Goal: Task Accomplishment & Management: Use online tool/utility

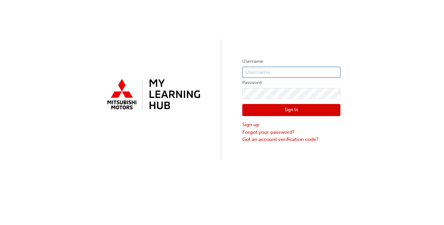
type input "[PERSON_NAME][EMAIL_ADDRESS][PERSON_NAME][PERSON_NAME][DOMAIN_NAME]"
click at [244, 109] on button "Sign In" at bounding box center [291, 110] width 98 height 12
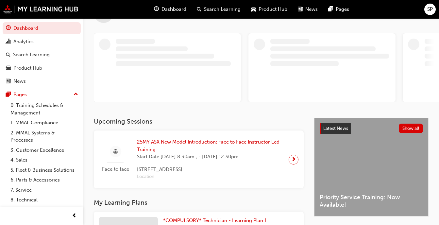
scroll to position [27, 0]
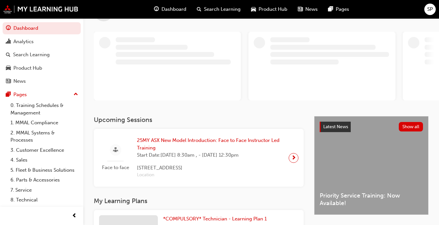
click at [209, 140] on span "25MY ASX New Model Introduction: Face to Face Instructor Led Training" at bounding box center [210, 144] width 146 height 15
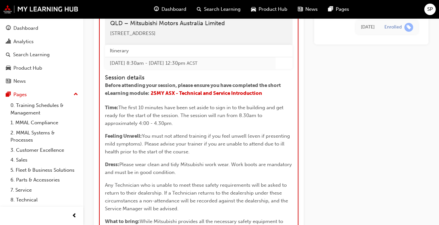
scroll to position [749, 0]
click at [228, 94] on span "25MY ASX - Technical and Service Introduction" at bounding box center [206, 93] width 111 height 6
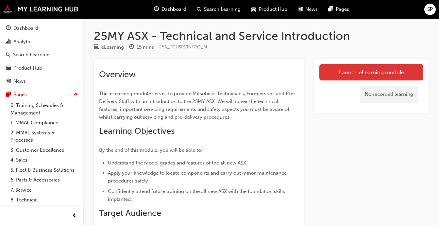
click at [385, 67] on link "Launch eLearning module" at bounding box center [371, 72] width 104 height 16
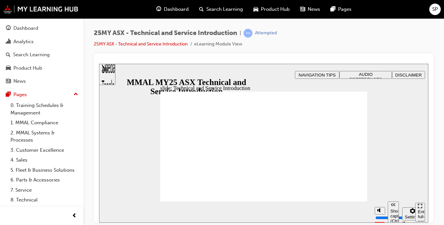
click at [420, 211] on div "Enter full-screen (Ctrl+Alt+F)" at bounding box center [420, 219] width 5 height 20
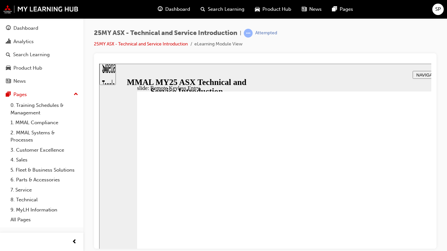
type input "21"
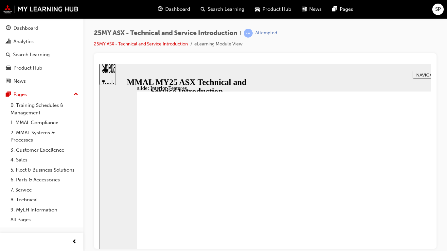
type input "17"
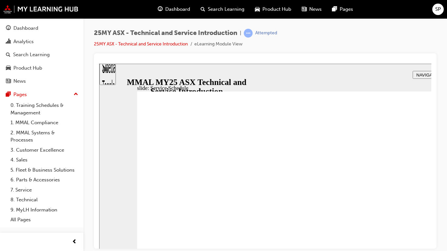
radio input "true"
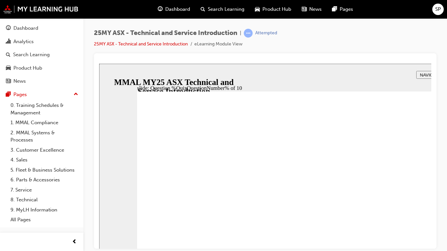
radio input "true"
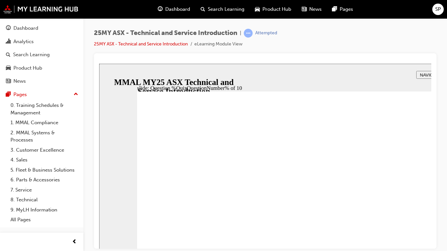
radio input "true"
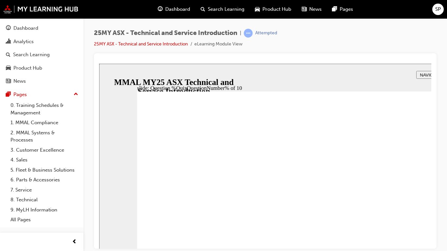
radio input "true"
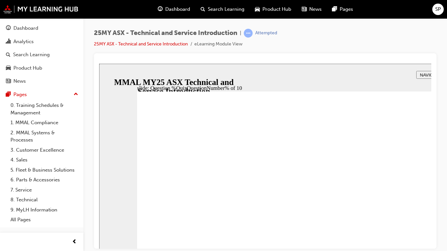
radio input "true"
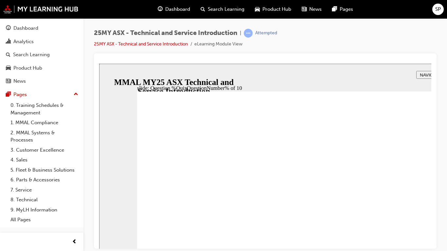
radio input "true"
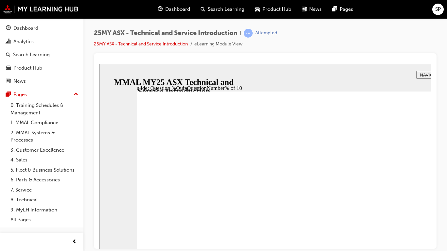
radio input "true"
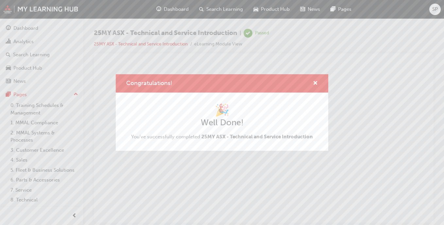
click at [248, 73] on div "Congratulations! 🎉 Well Done! You've successfully completed 25MY ASX - Technica…" at bounding box center [222, 112] width 444 height 225
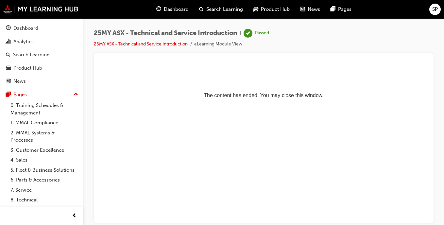
click at [173, 14] on div "Dashboard" at bounding box center [172, 9] width 43 height 13
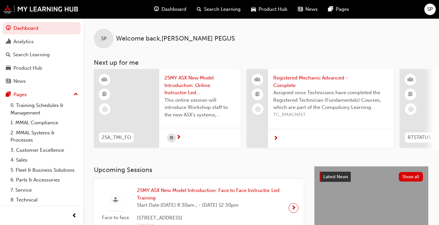
click at [323, 135] on div at bounding box center [331, 138] width 126 height 19
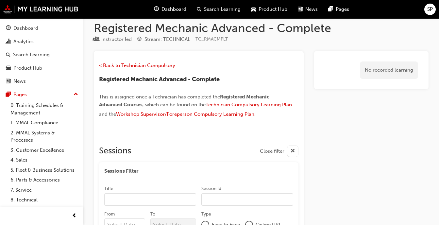
scroll to position [8, 0]
drag, startPoint x: 145, startPoint y: 69, endPoint x: 150, endPoint y: 68, distance: 4.8
click at [150, 68] on p "< Back to Technician Compulsory" at bounding box center [198, 66] width 199 height 9
click at [150, 68] on span "< Back to Technician Compulsory" at bounding box center [137, 66] width 76 height 6
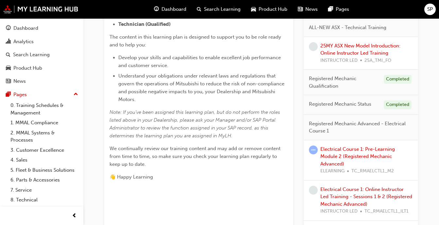
scroll to position [212, 0]
click at [247, 133] on p "Note: If you've been assigned this learning plan, but do not perform the roles …" at bounding box center [199, 123] width 178 height 31
